Goal: Task Accomplishment & Management: Manage account settings

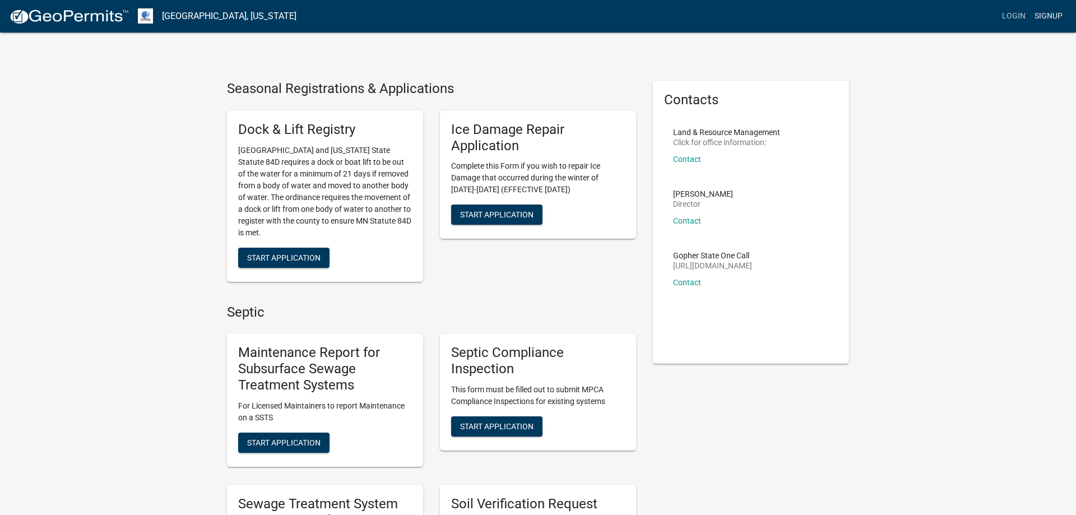
click at [1051, 15] on link "Signup" at bounding box center [1048, 16] width 37 height 21
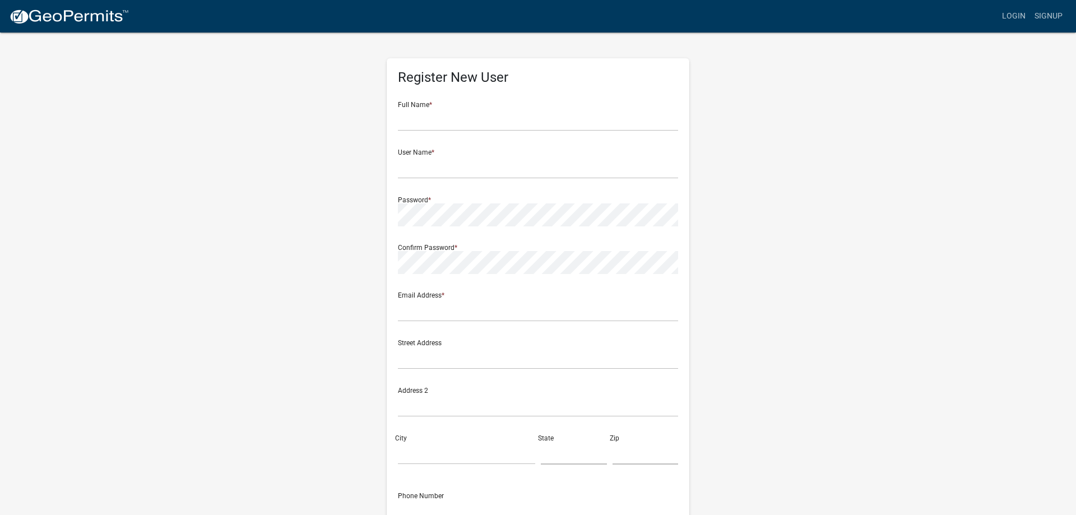
click at [952, 108] on wm-register-view "more_horiz Login Signup Register New User Full Name * User Name * Password * Co…" at bounding box center [538, 315] width 1076 height 631
click at [1013, 12] on link "Login" at bounding box center [1013, 16] width 33 height 21
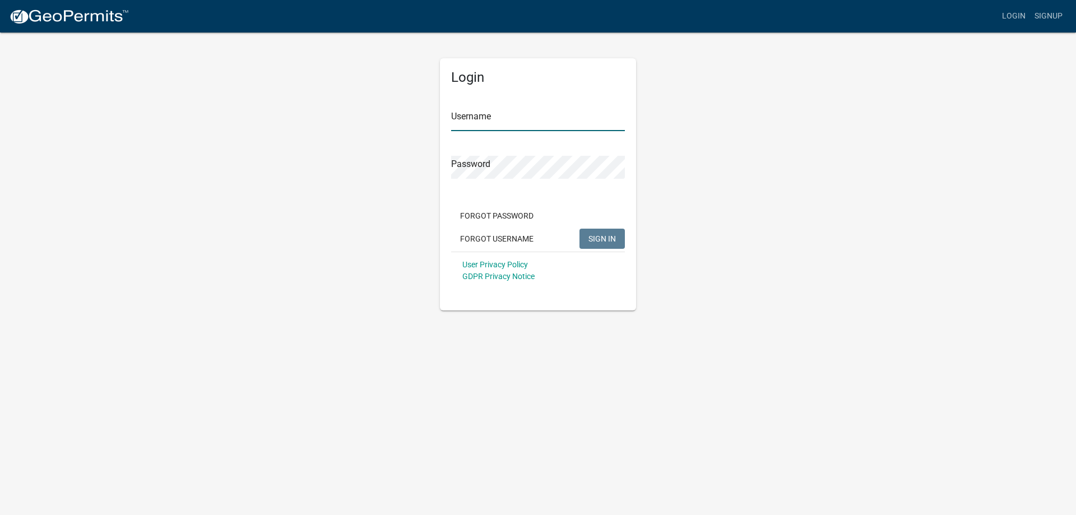
click at [505, 120] on input "Username" at bounding box center [538, 119] width 174 height 23
type input "MJevne"
click at [598, 240] on span "SIGN IN" at bounding box center [601, 238] width 27 height 9
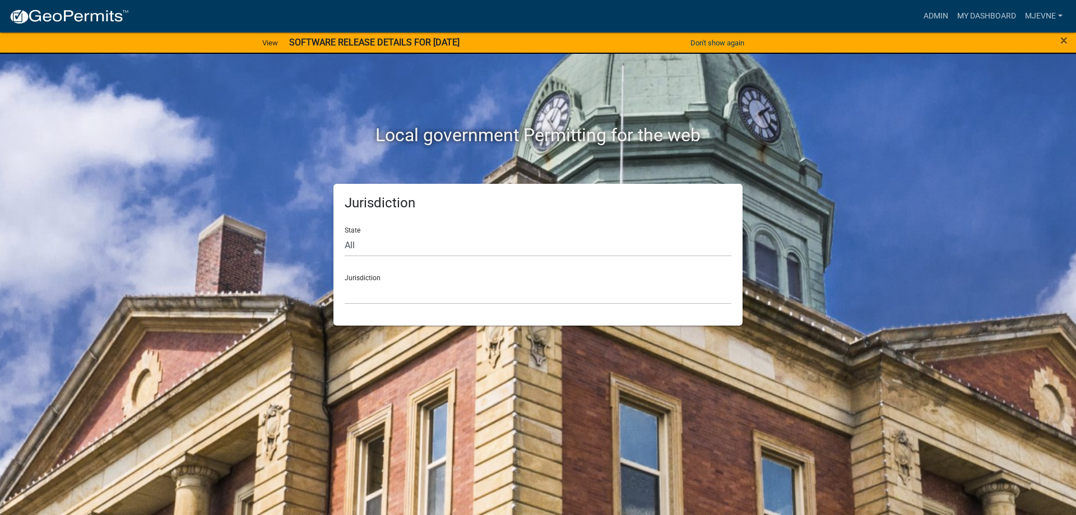
click at [394, 41] on strong "SOFTWARE RELEASE DETAILS FOR [DATE]" at bounding box center [374, 42] width 170 height 11
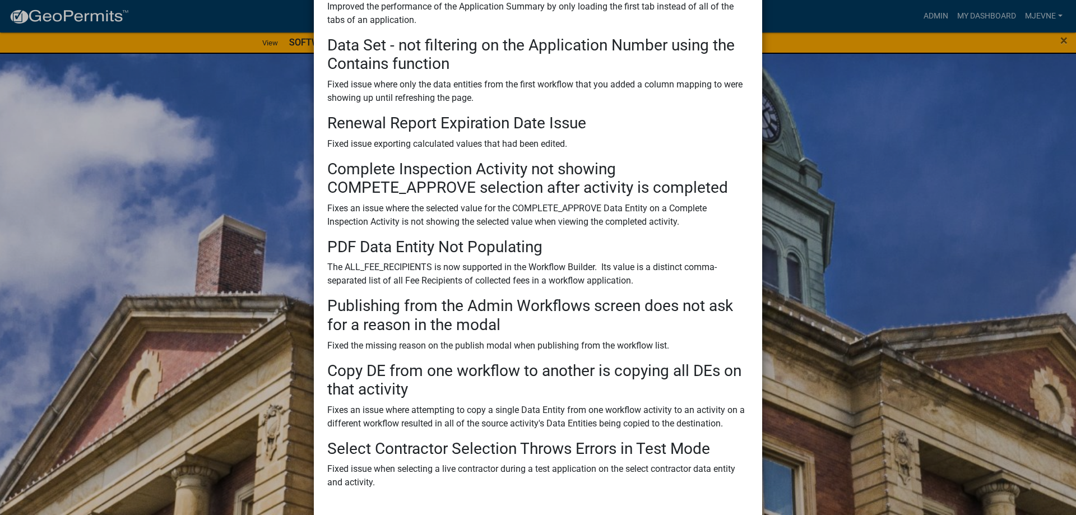
scroll to position [279, 0]
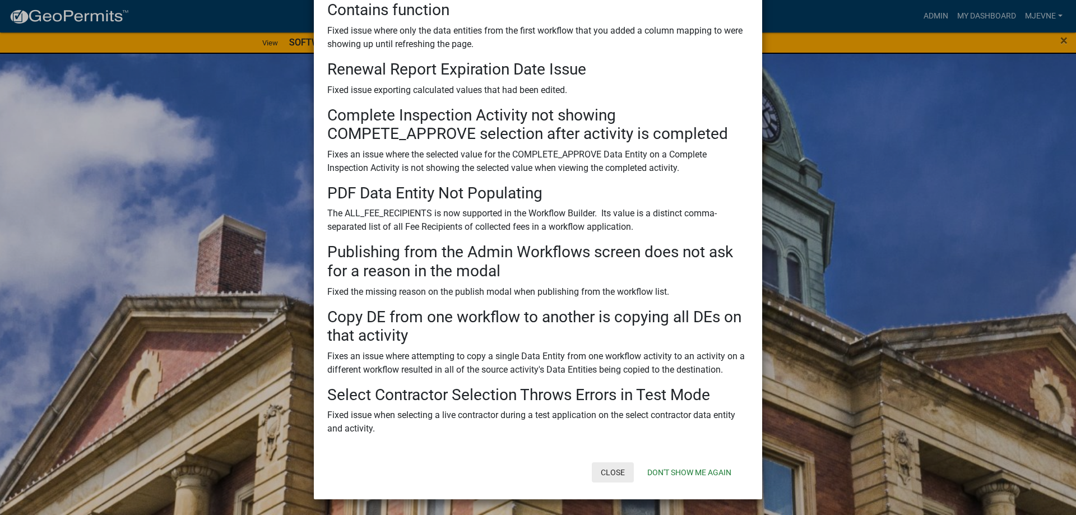
click at [614, 472] on button "Close" at bounding box center [613, 472] width 42 height 20
